Goal: Information Seeking & Learning: Learn about a topic

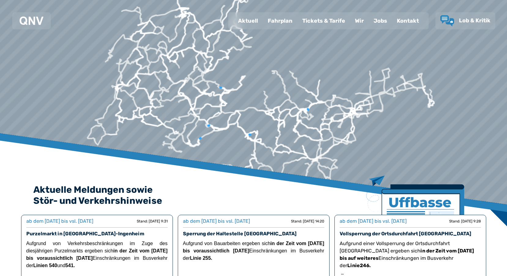
click at [286, 22] on div "Fahrplan" at bounding box center [280, 21] width 35 height 16
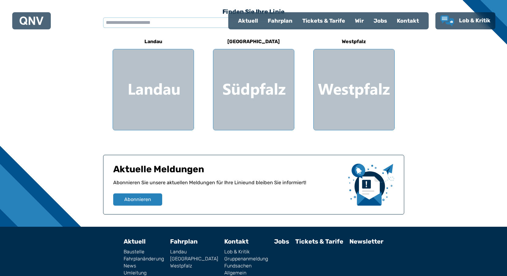
scroll to position [184, 0]
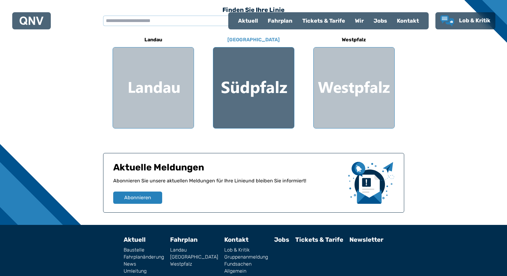
click at [247, 78] on div at bounding box center [253, 87] width 81 height 81
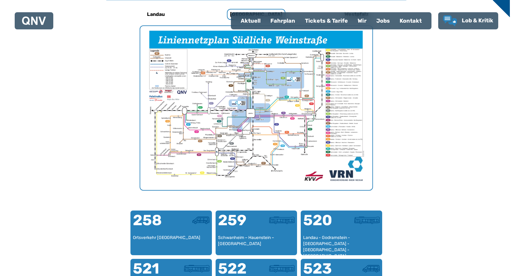
scroll to position [219, 0]
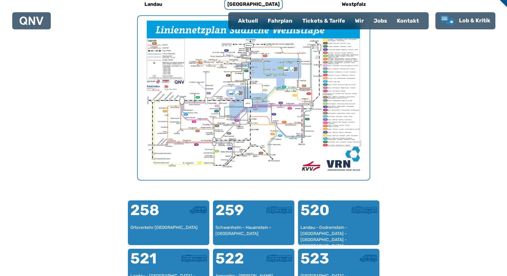
click at [226, 113] on img "1 von 1" at bounding box center [254, 98] width 232 height 164
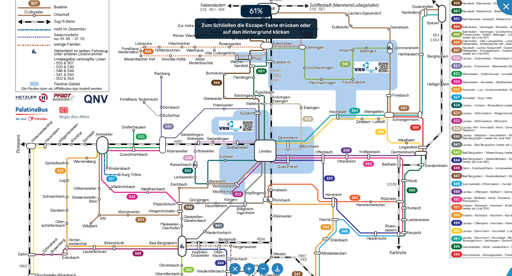
click at [216, 114] on img at bounding box center [279, 138] width 573 height 405
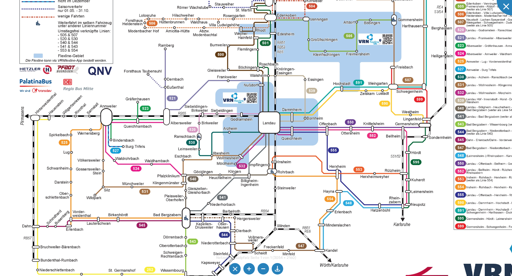
click at [214, 118] on img at bounding box center [283, 110] width 573 height 405
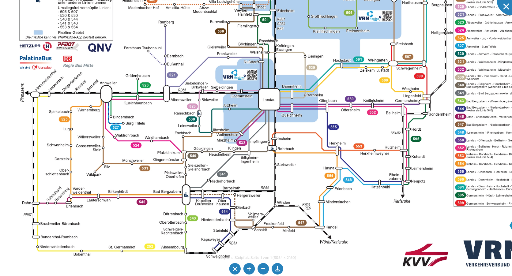
click at [286, 128] on img at bounding box center [283, 86] width 573 height 405
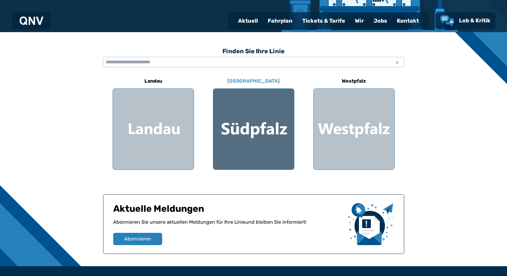
scroll to position [92, 0]
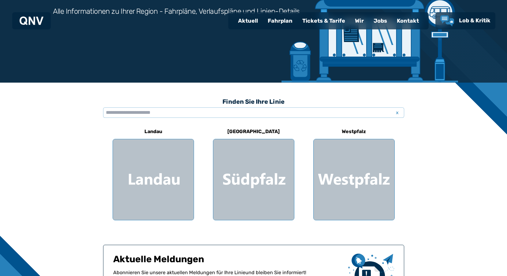
click at [281, 21] on div "Fahrplan" at bounding box center [280, 21] width 35 height 16
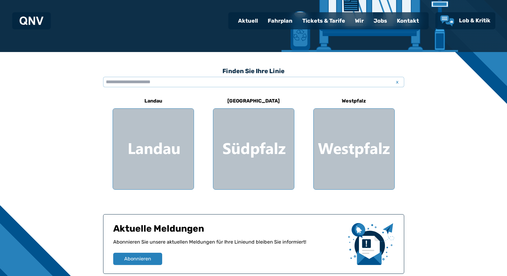
scroll to position [210, 0]
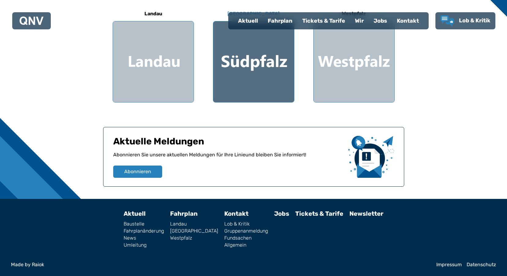
click at [246, 72] on div at bounding box center [253, 61] width 81 height 81
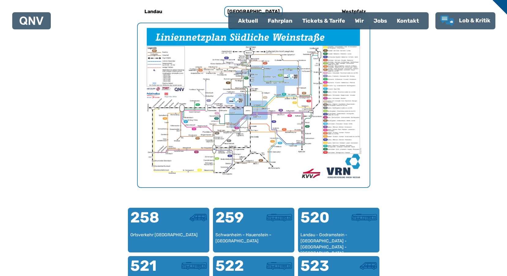
scroll to position [127, 0]
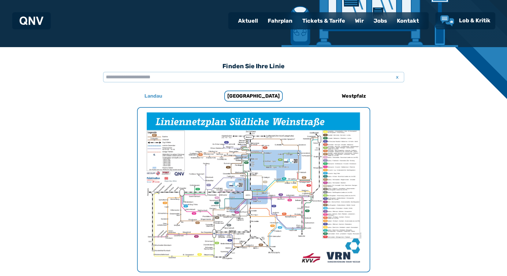
click at [156, 95] on h6 "Landau" at bounding box center [153, 96] width 23 height 10
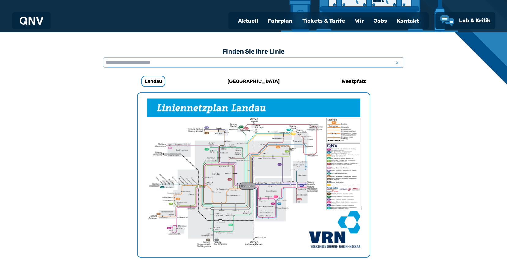
scroll to position [127, 0]
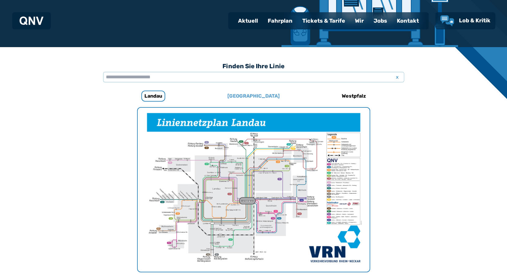
click at [258, 94] on h6 "[GEOGRAPHIC_DATA]" at bounding box center [253, 96] width 57 height 10
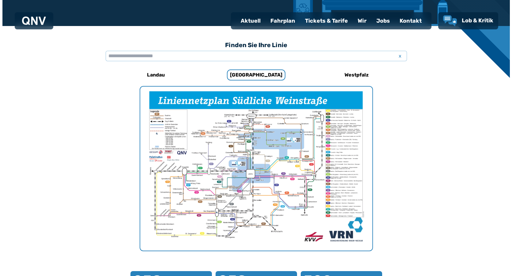
scroll to position [148, 0]
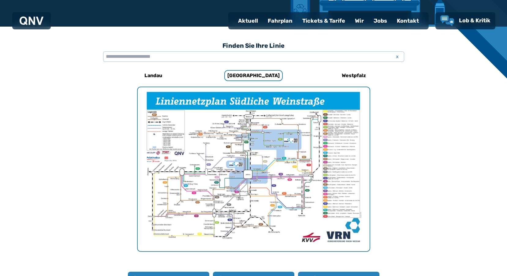
click at [269, 167] on img "1 von 1" at bounding box center [254, 169] width 232 height 164
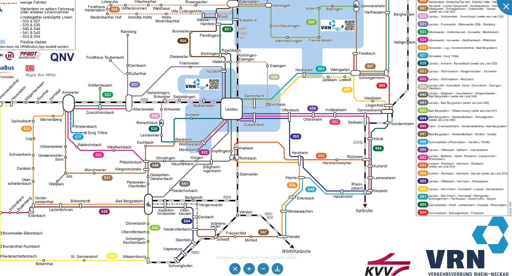
click at [295, 138] on img at bounding box center [245, 96] width 573 height 405
click at [423, 150] on img at bounding box center [245, 96] width 573 height 405
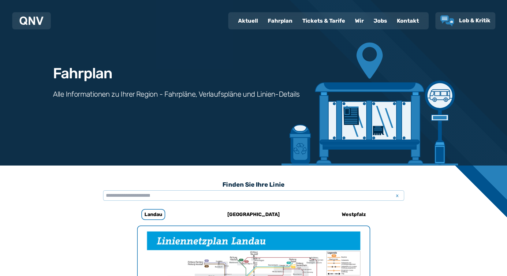
scroll to position [92, 0]
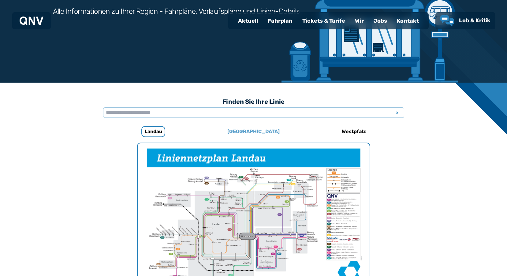
click at [262, 129] on h6 "[GEOGRAPHIC_DATA]" at bounding box center [253, 132] width 57 height 10
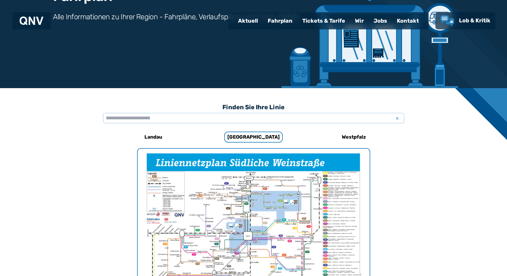
scroll to position [92, 0]
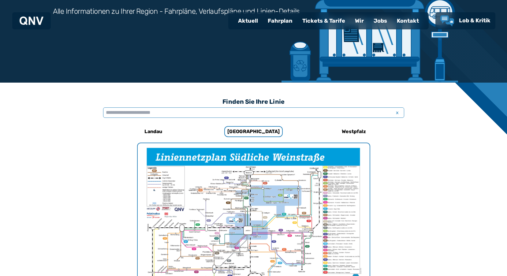
click at [152, 113] on input "text" at bounding box center [253, 112] width 301 height 10
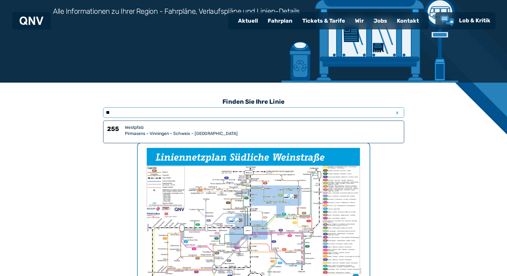
type input "*"
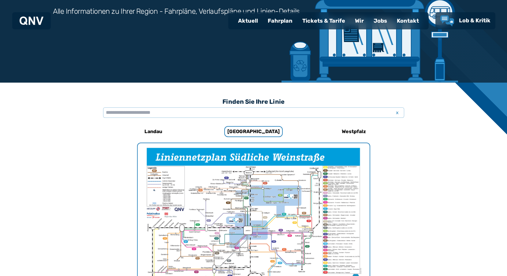
drag, startPoint x: 255, startPoint y: 188, endPoint x: 247, endPoint y: 154, distance: 34.8
click at [247, 154] on img "1 von 1" at bounding box center [254, 225] width 232 height 164
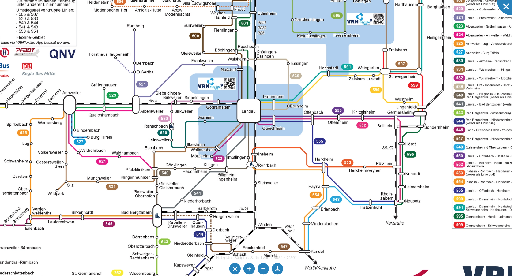
click at [421, 182] on img at bounding box center [264, 97] width 630 height 446
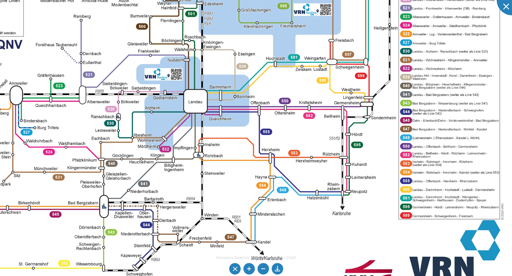
click at [414, 181] on img at bounding box center [211, 88] width 630 height 446
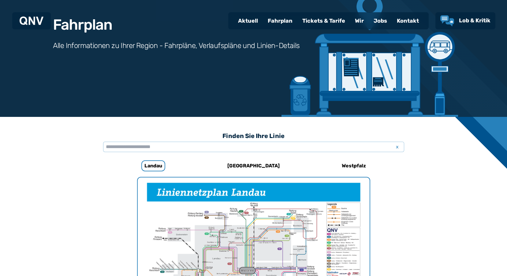
scroll to position [46, 0]
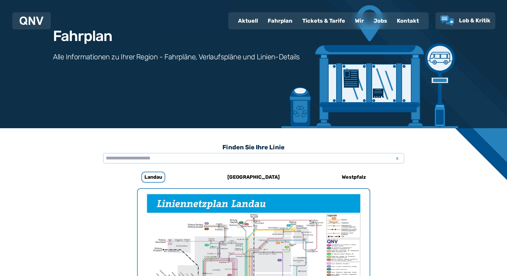
click at [279, 19] on div "Fahrplan" at bounding box center [280, 21] width 35 height 16
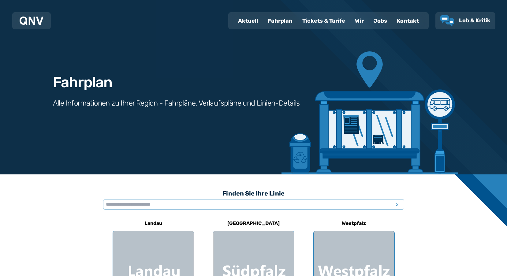
click at [246, 19] on div "Aktuell" at bounding box center [248, 21] width 30 height 16
select select "*"
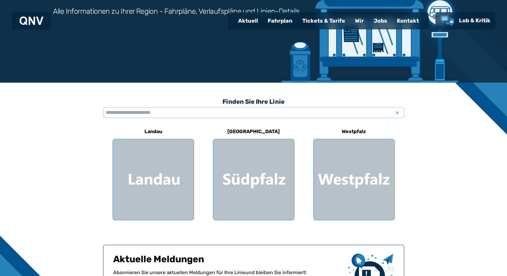
scroll to position [210, 0]
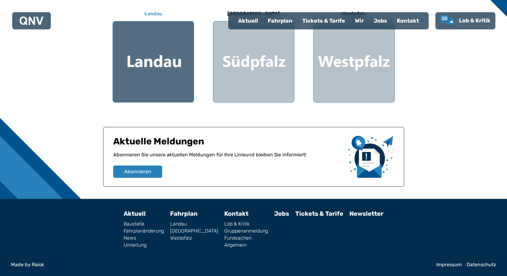
click at [163, 72] on div at bounding box center [153, 61] width 81 height 81
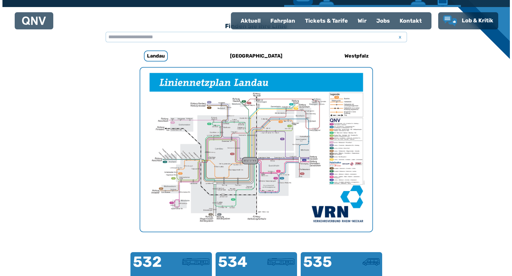
scroll to position [189, 0]
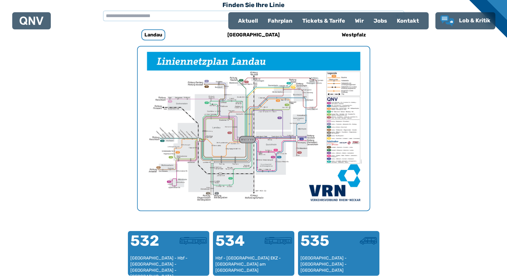
click at [273, 145] on img "1 von 1" at bounding box center [254, 129] width 232 height 164
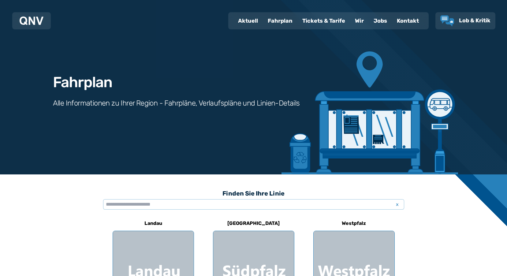
click at [282, 21] on div "Fahrplan" at bounding box center [280, 21] width 35 height 16
click at [281, 22] on div "Fahrplan" at bounding box center [280, 21] width 35 height 16
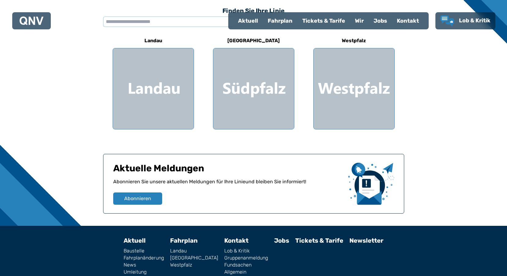
scroll to position [148, 0]
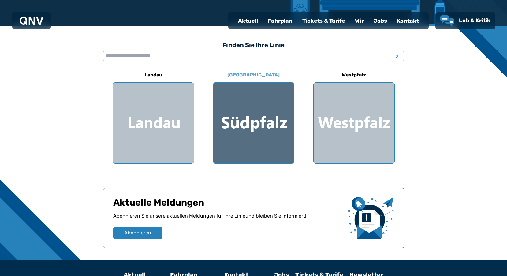
click at [253, 127] on div at bounding box center [253, 123] width 81 height 81
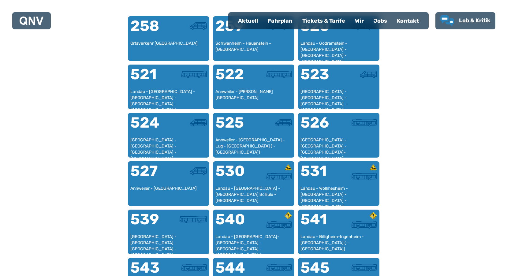
scroll to position [311, 0]
